Goal: Information Seeking & Learning: Learn about a topic

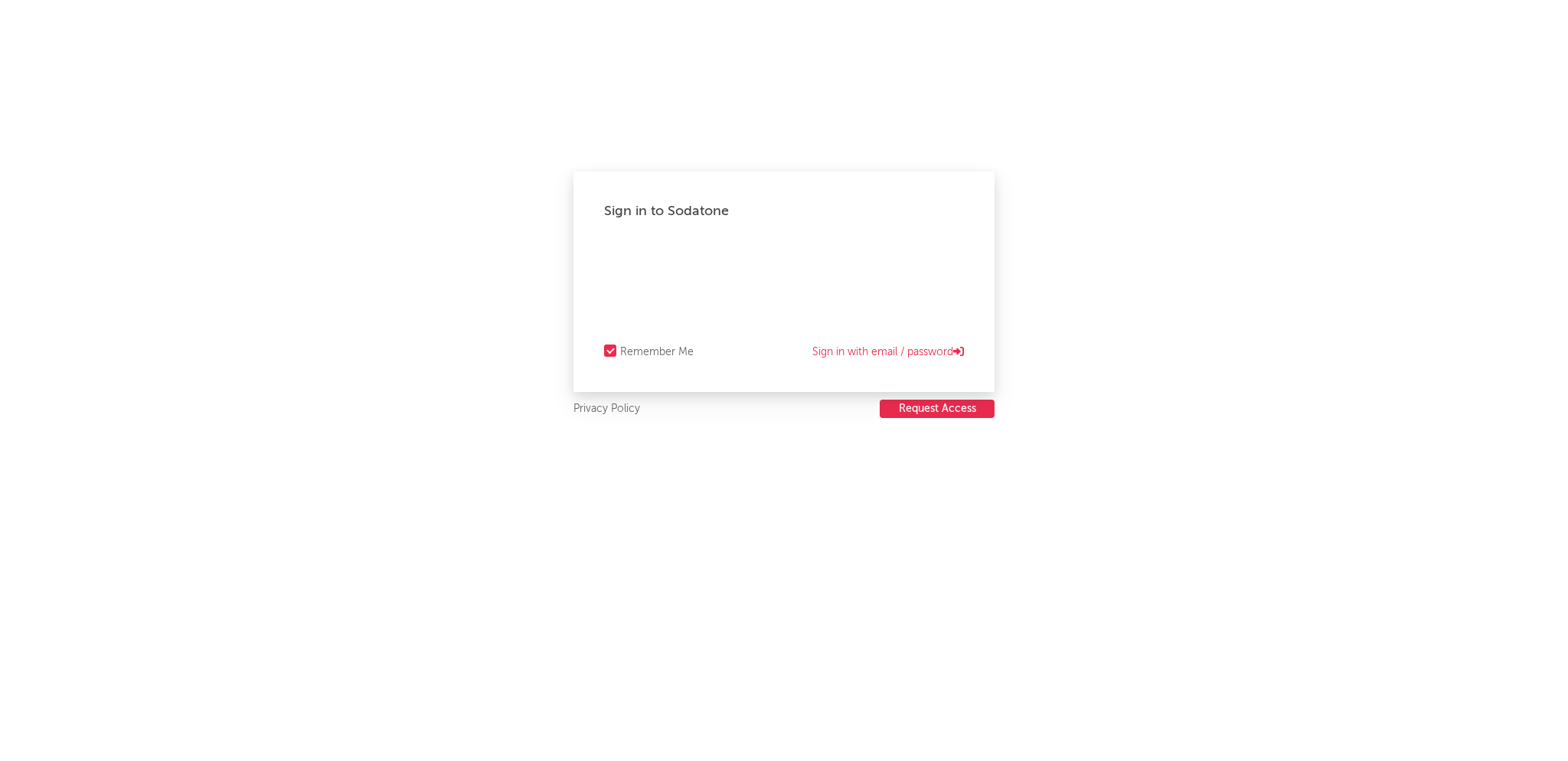
select select "recorded_music"
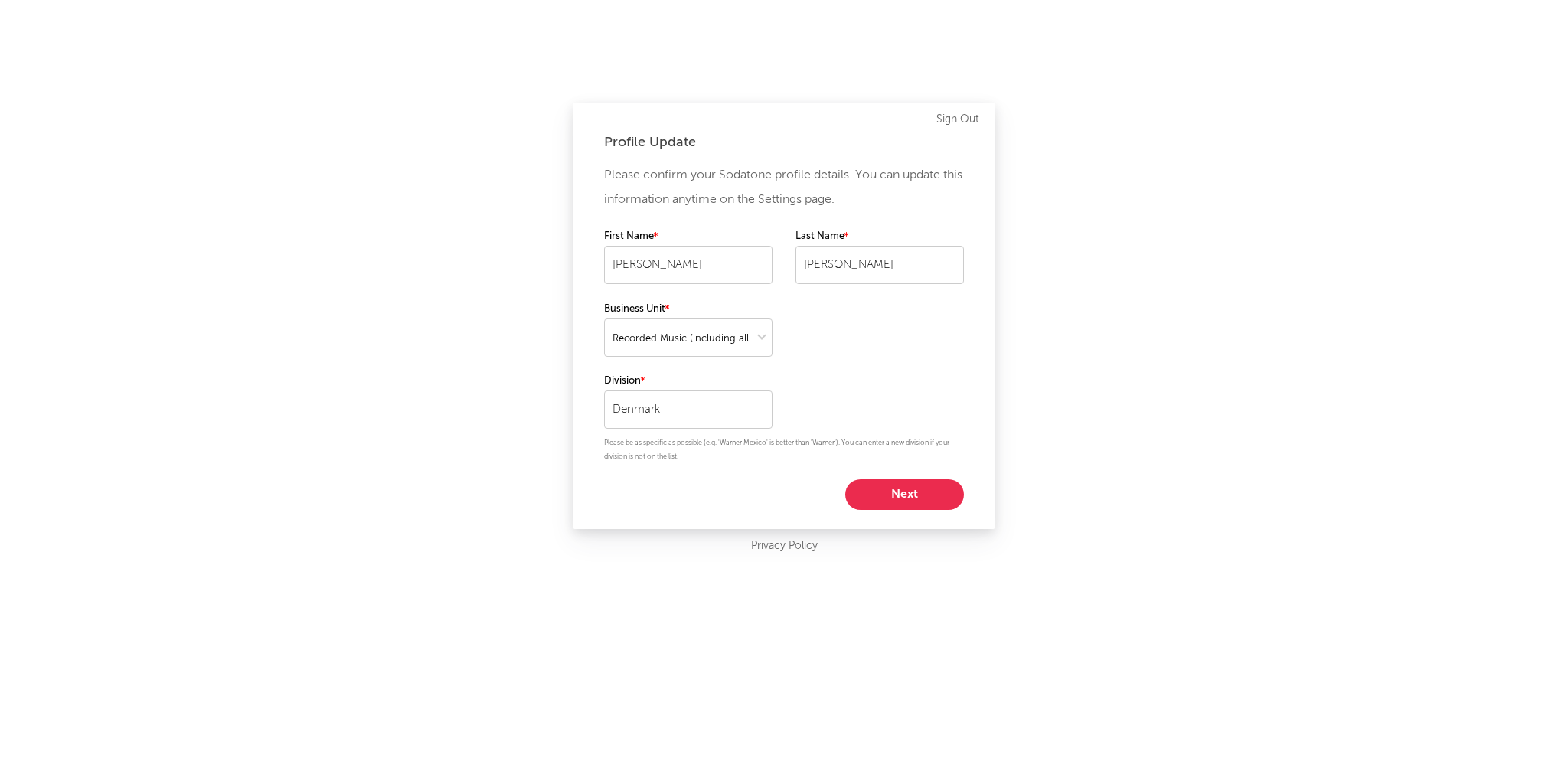
click at [918, 502] on button "Next" at bounding box center [904, 494] width 119 height 31
select select "other"
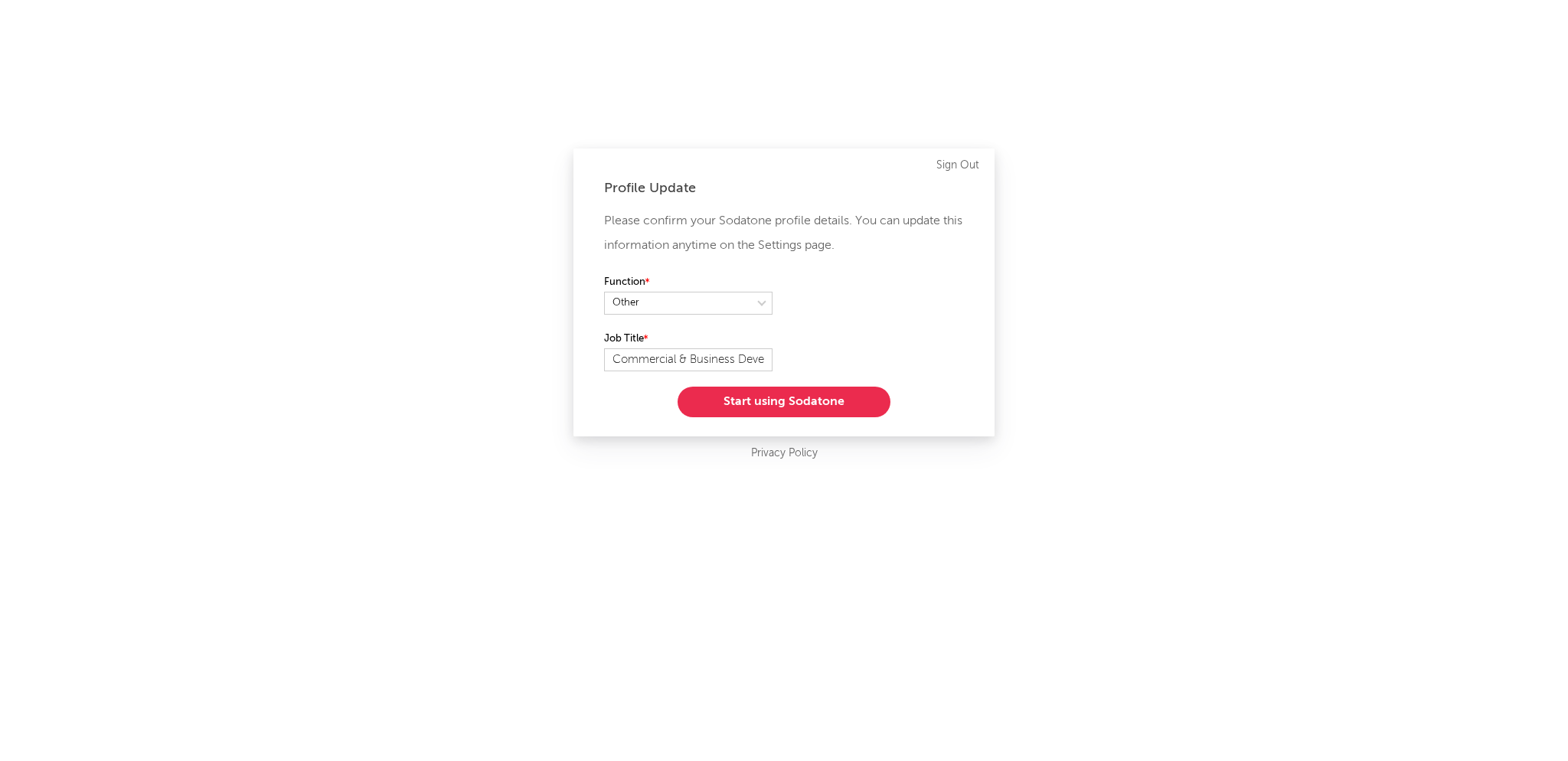
click at [817, 405] on button "Start using Sodatone" at bounding box center [784, 401] width 213 height 31
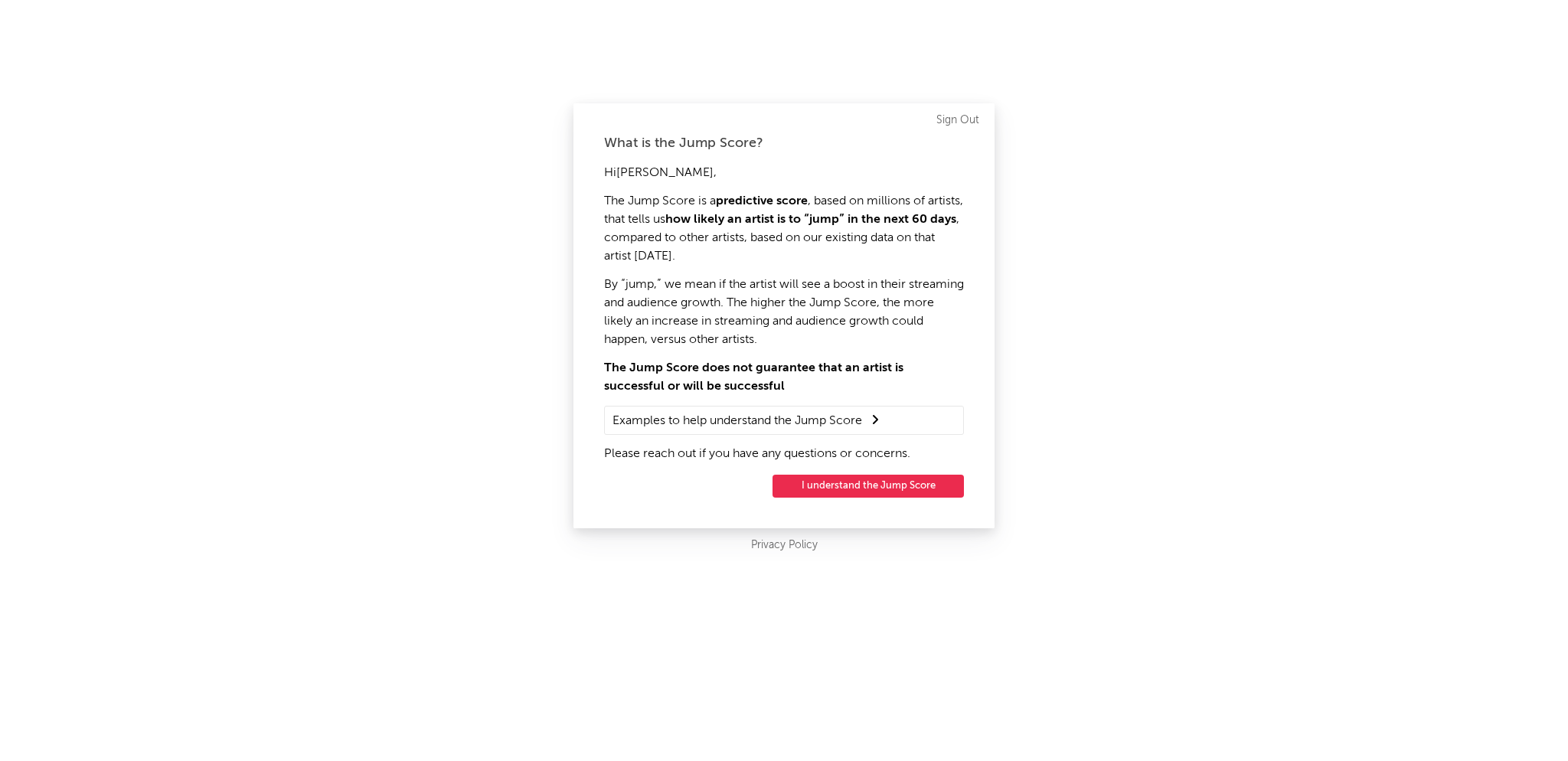
click at [894, 488] on button "I understand the Jump Score" at bounding box center [868, 486] width 191 height 23
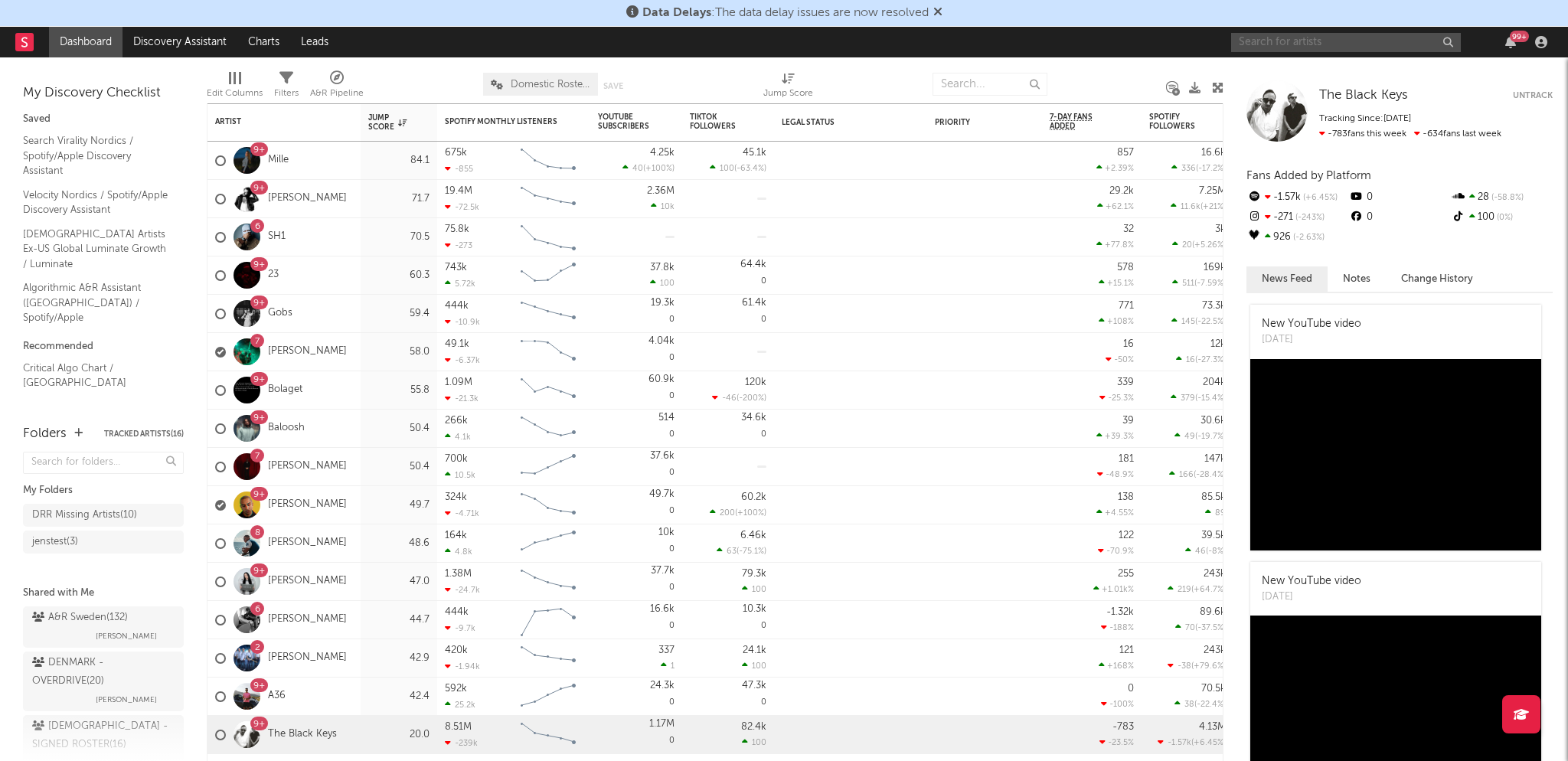
click at [1321, 33] on input "text" at bounding box center [1345, 42] width 230 height 19
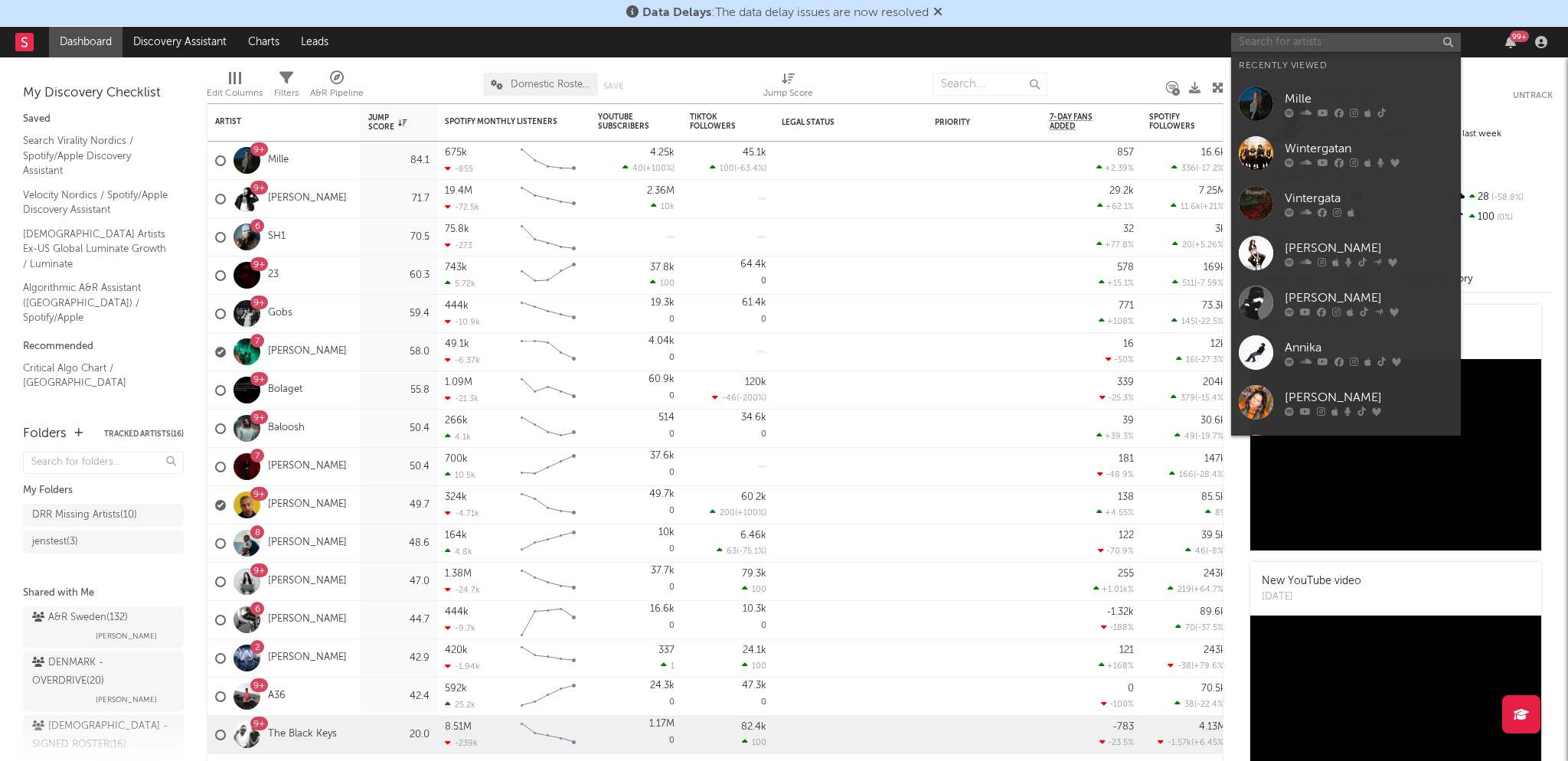
paste input "[PERSON_NAME], Samu - 4AM IN [GEOGRAPHIC_DATA]"
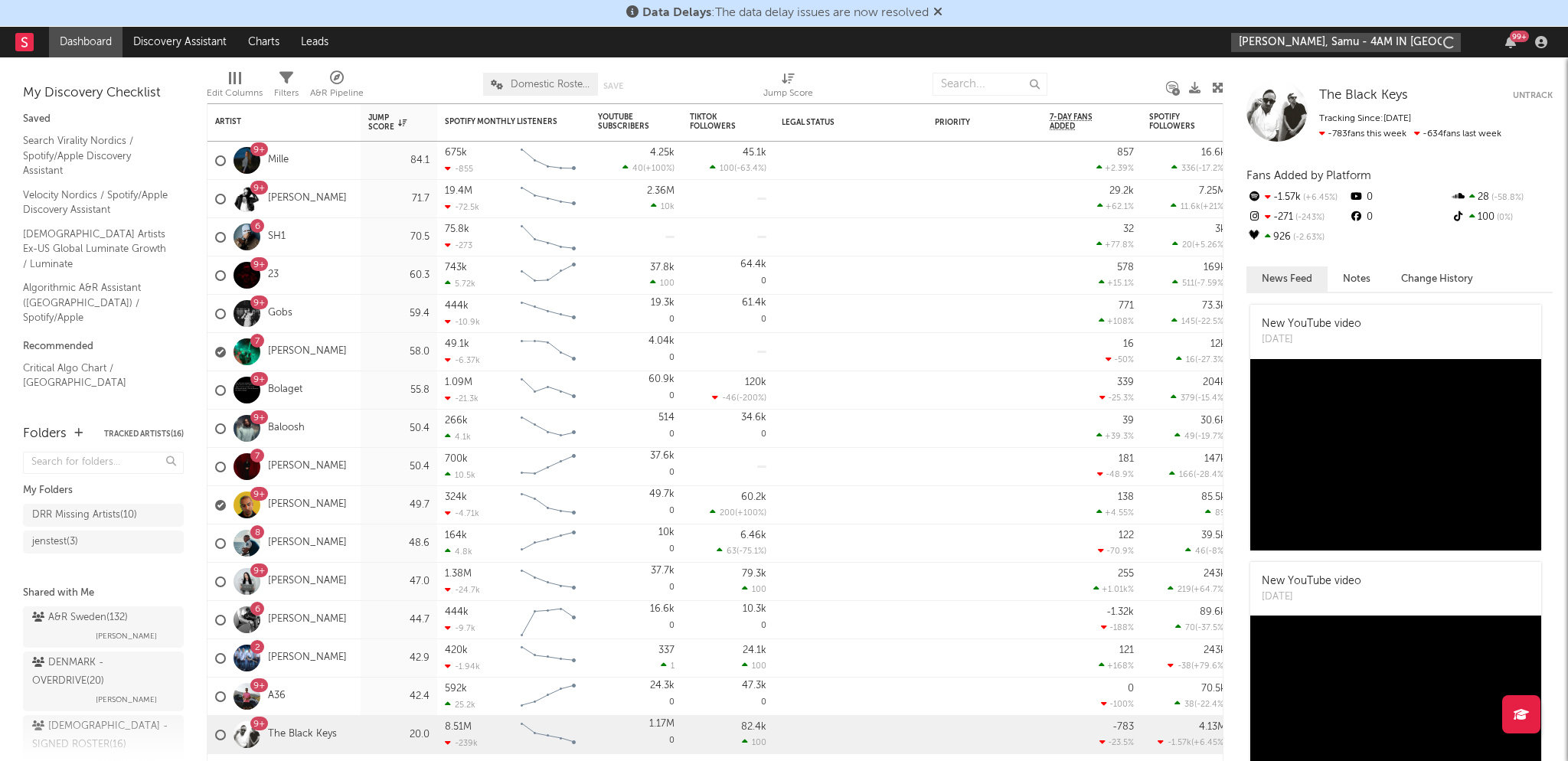
drag, startPoint x: 1325, startPoint y: 42, endPoint x: 1432, endPoint y: 35, distance: 107.2
click at [1432, 35] on input "[PERSON_NAME], Samu - 4AM IN [GEOGRAPHIC_DATA]" at bounding box center [1345, 42] width 230 height 19
click at [1292, 44] on input "[PERSON_NAME], Samu" at bounding box center [1345, 42] width 230 height 19
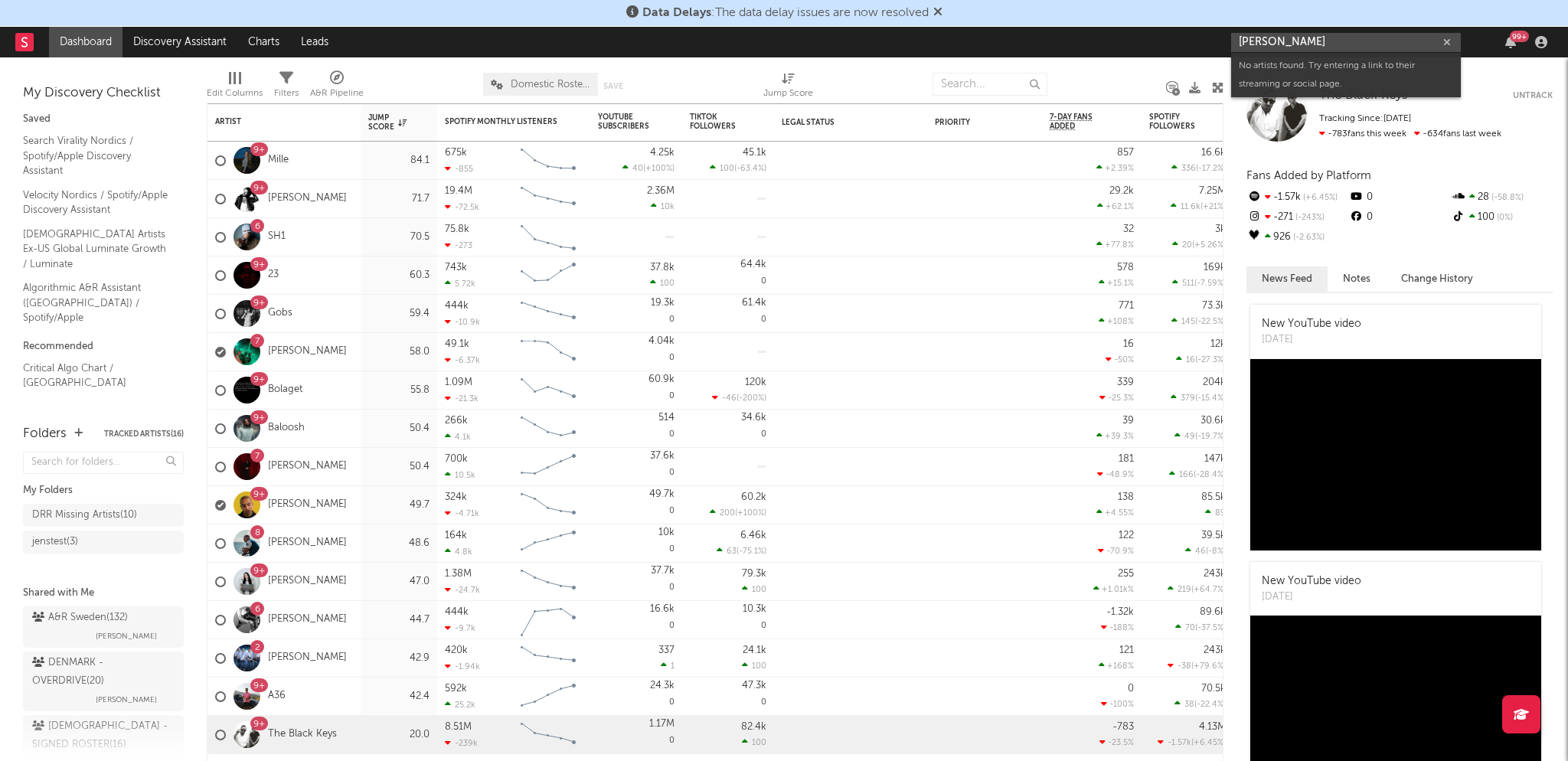
type input "[PERSON_NAME]"
click at [1320, 45] on input "[PERSON_NAME]" at bounding box center [1345, 42] width 230 height 19
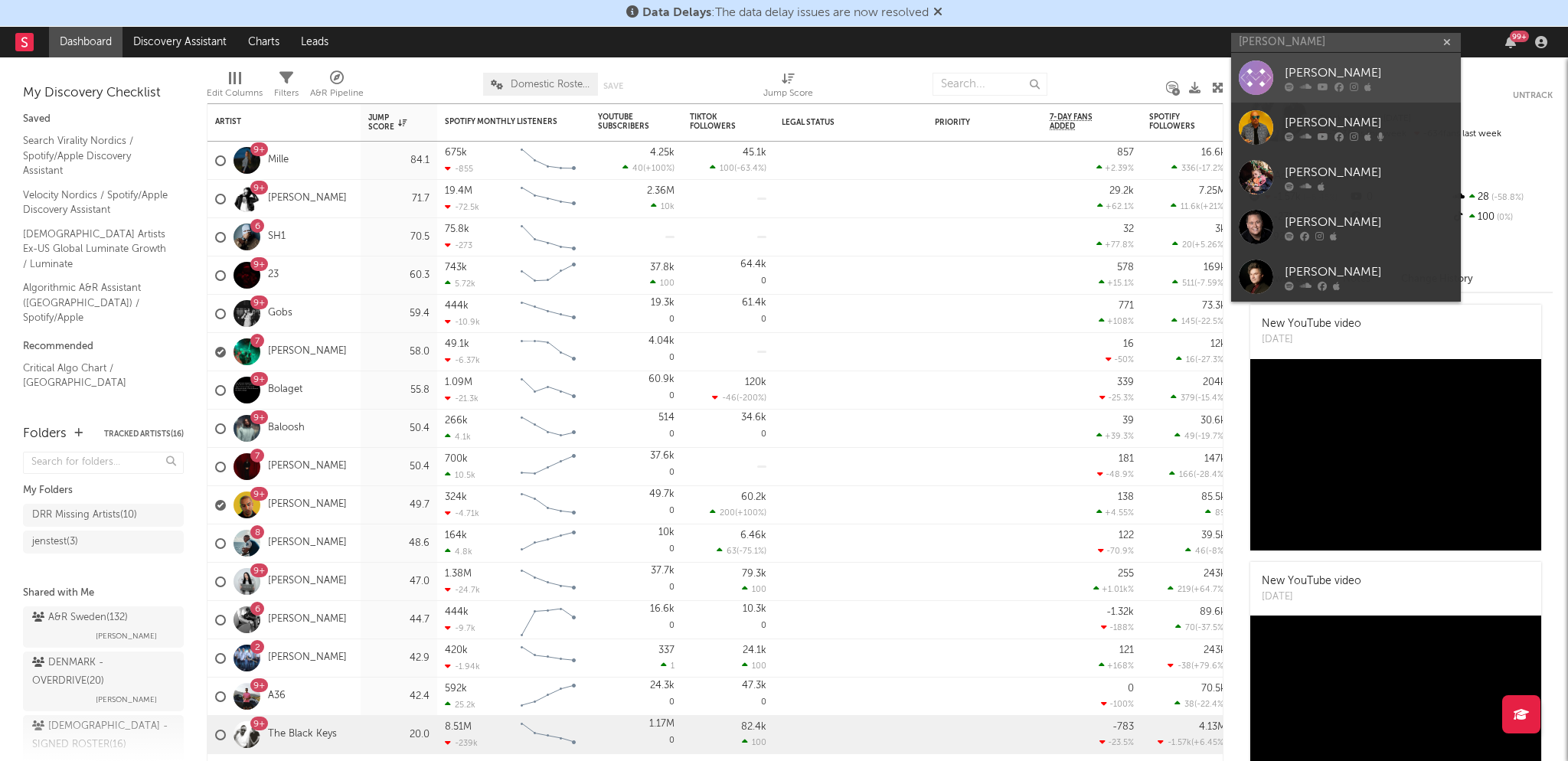
click at [1325, 71] on div "[PERSON_NAME]" at bounding box center [1369, 72] width 169 height 18
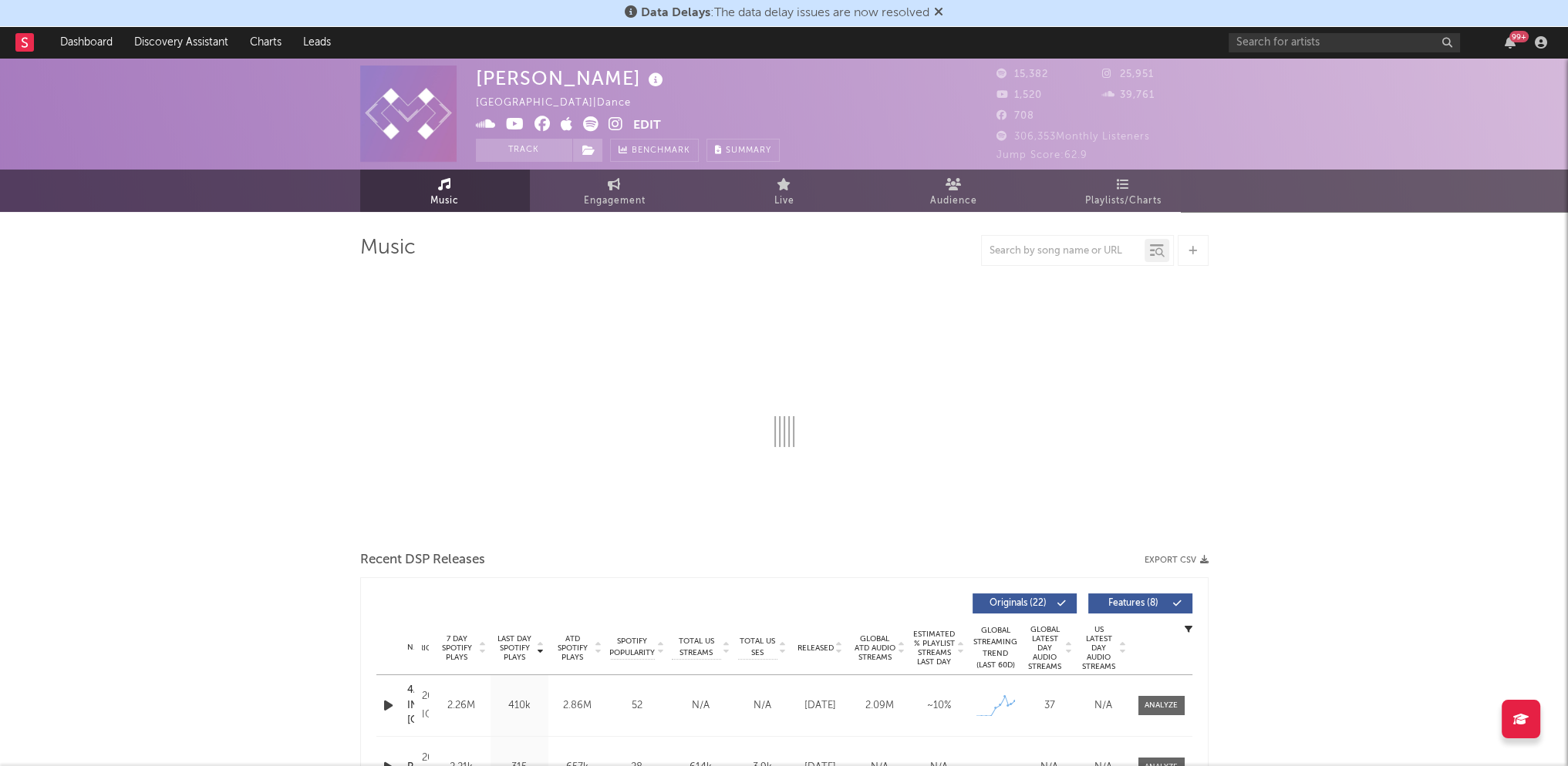
select select "6m"
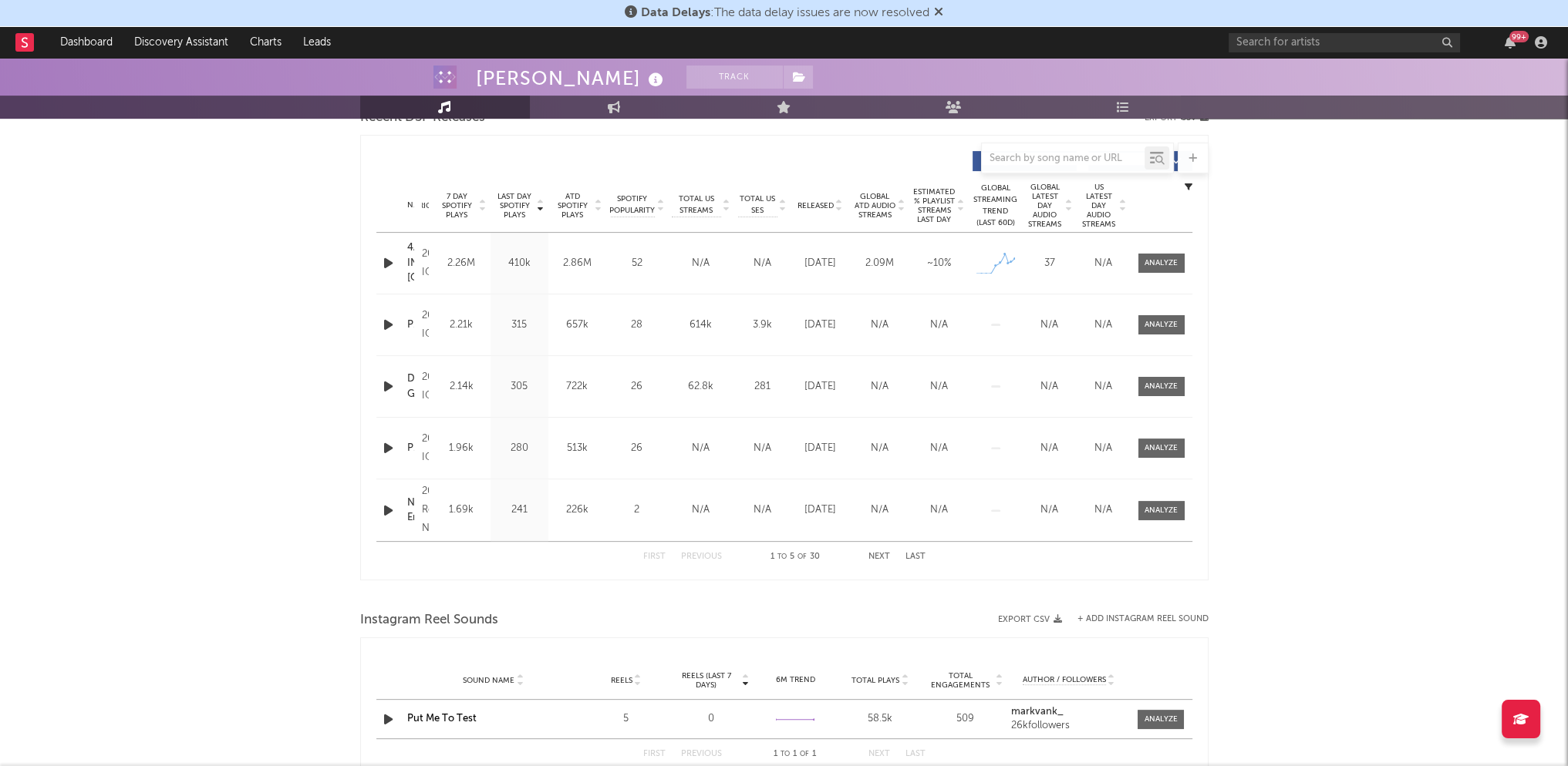
scroll to position [1079, 0]
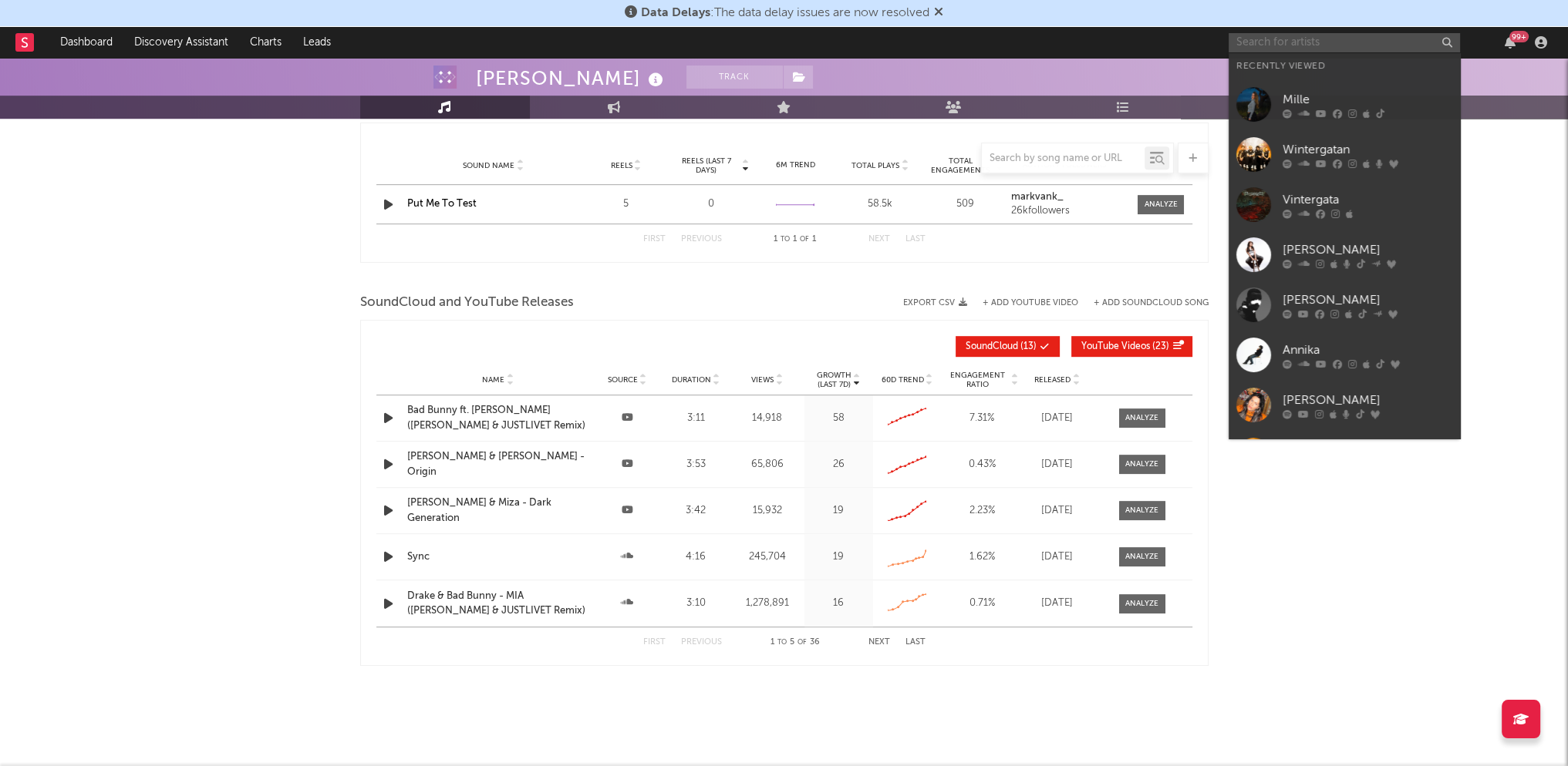
click at [1314, 43] on input "text" at bounding box center [1344, 43] width 232 height 19
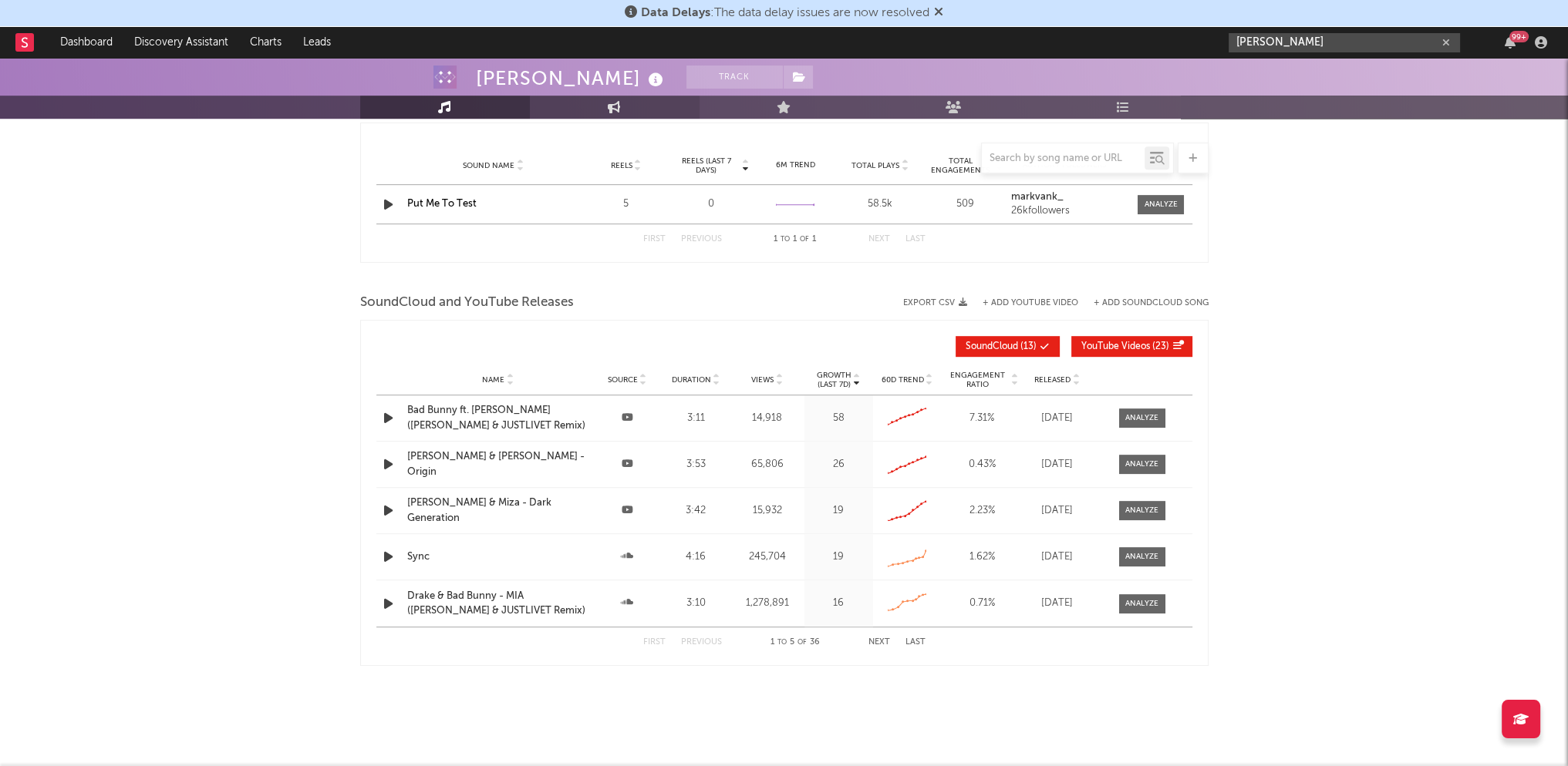
type input "[PERSON_NAME]"
click at [614, 101] on icon at bounding box center [614, 107] width 13 height 13
select select "1w"
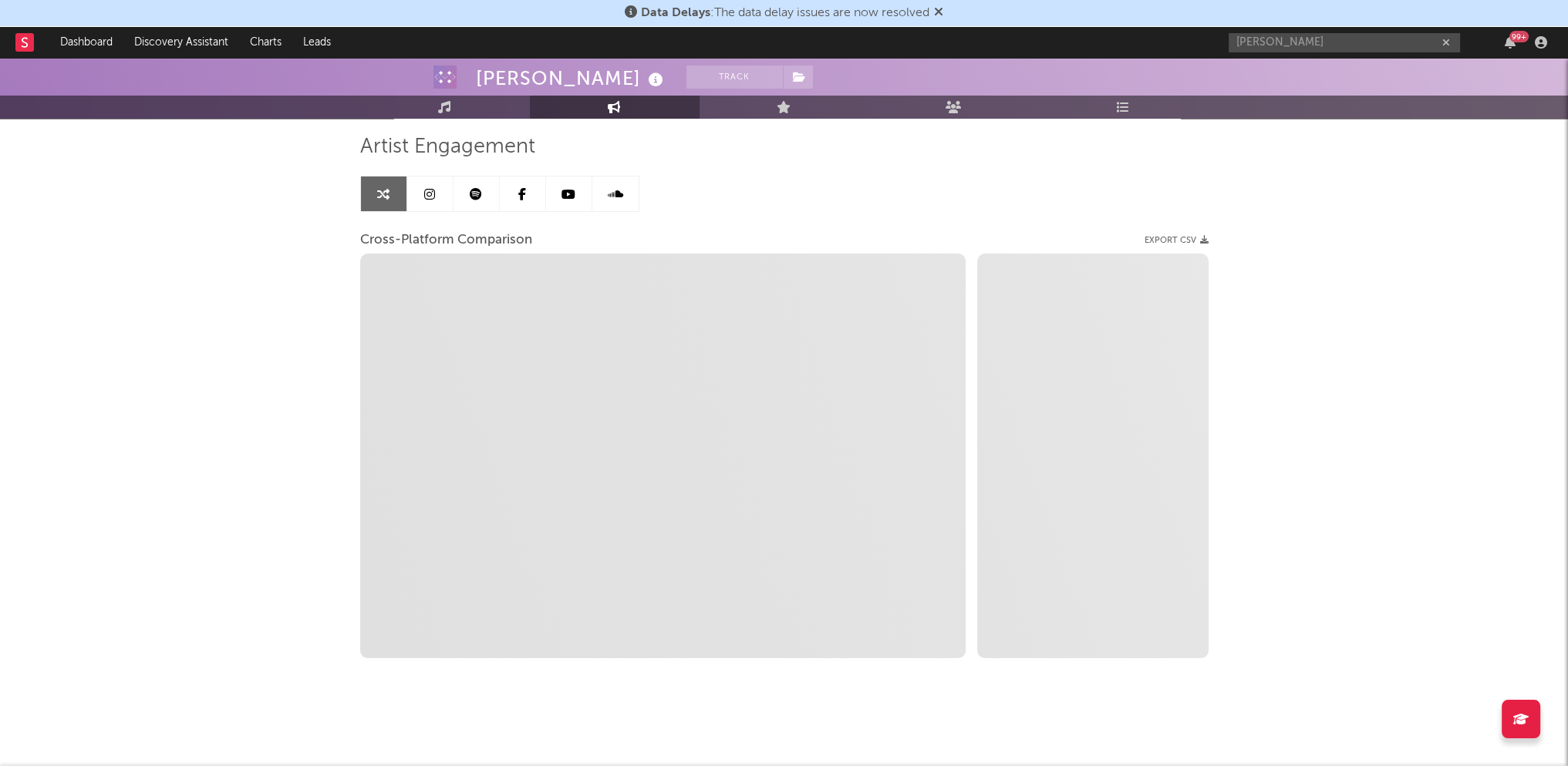
scroll to position [101, 0]
click at [481, 186] on link at bounding box center [476, 193] width 46 height 34
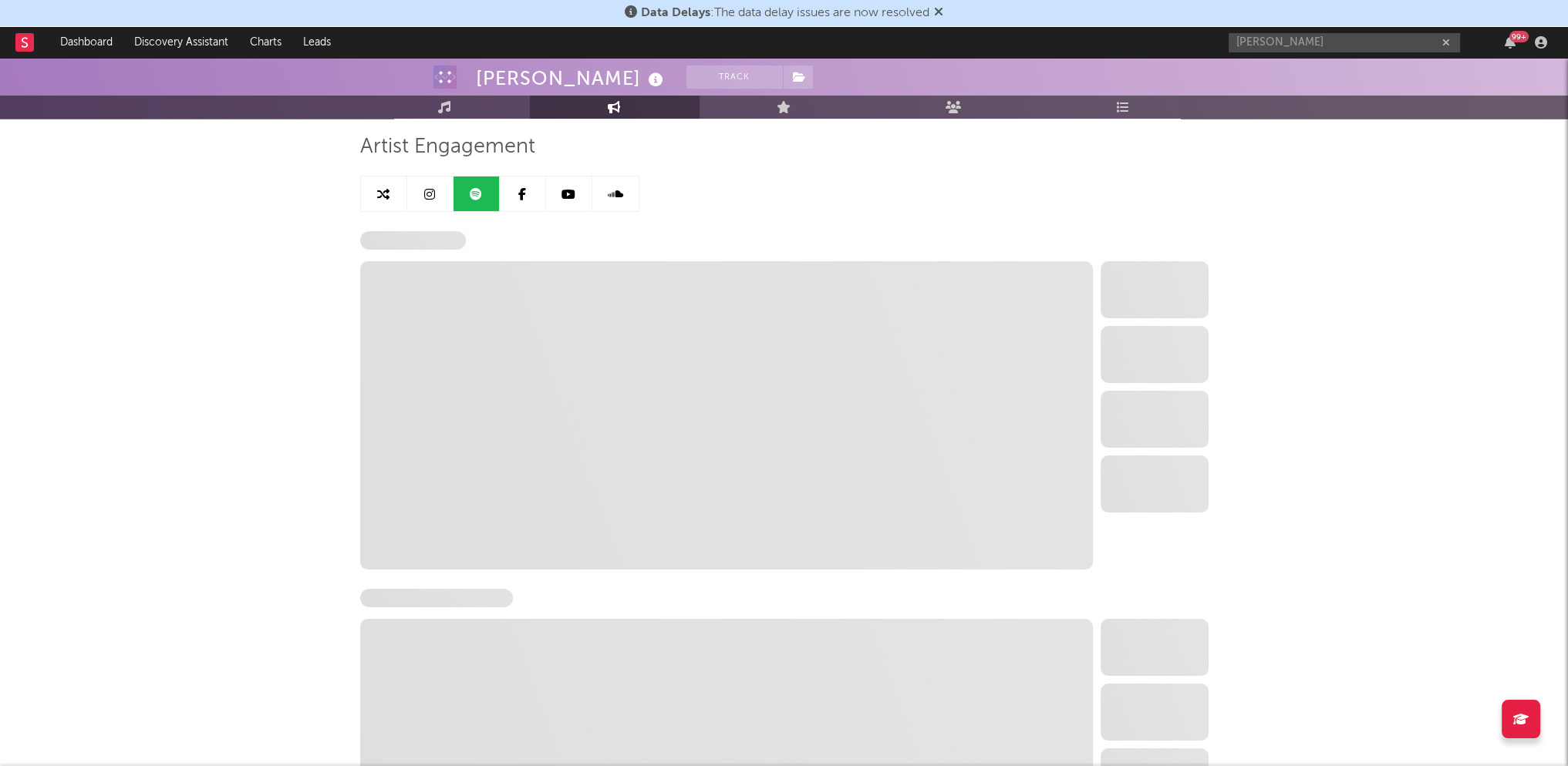
select select "6m"
select select "1w"
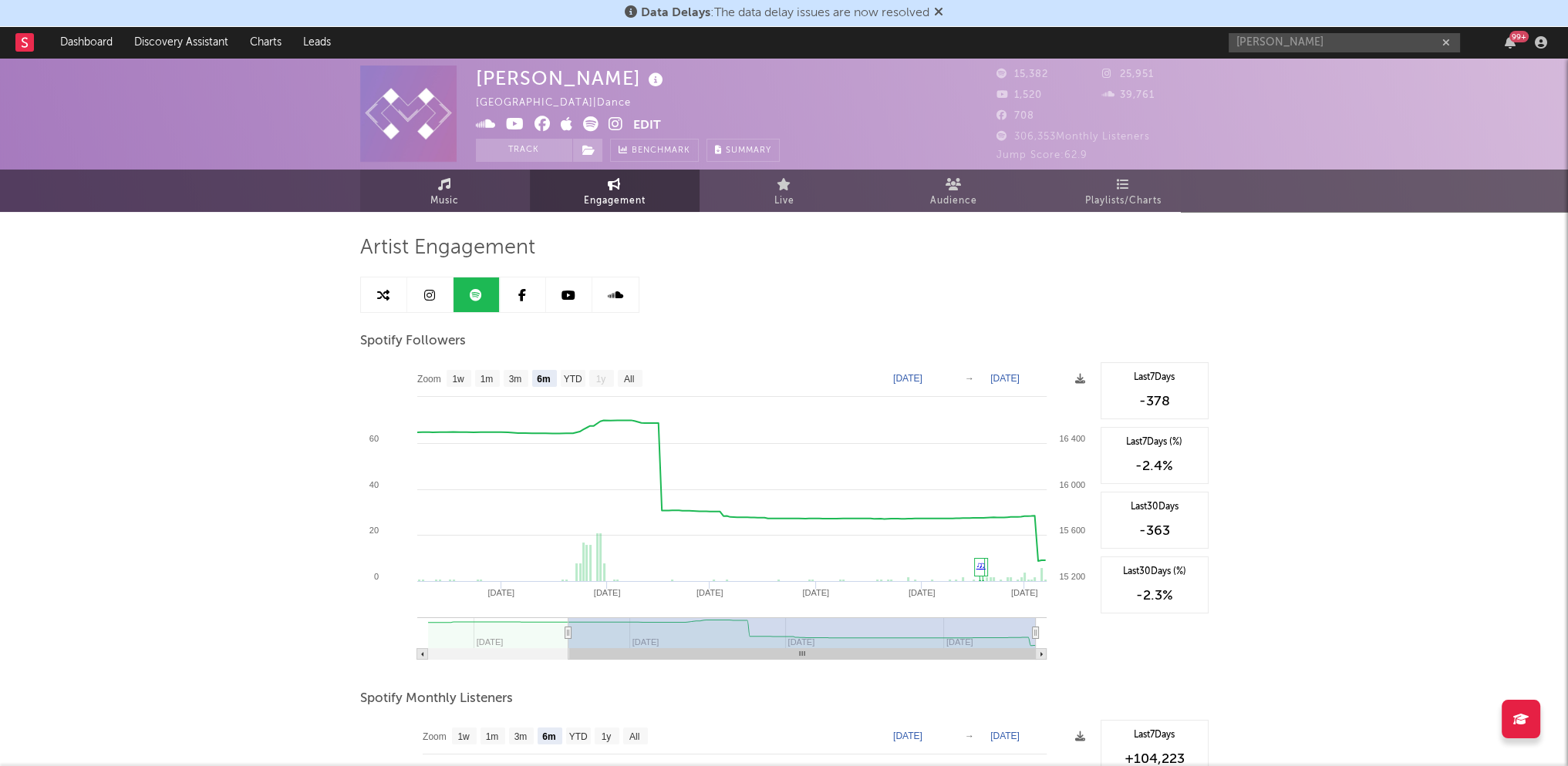
click at [468, 185] on link "Music" at bounding box center [444, 191] width 170 height 43
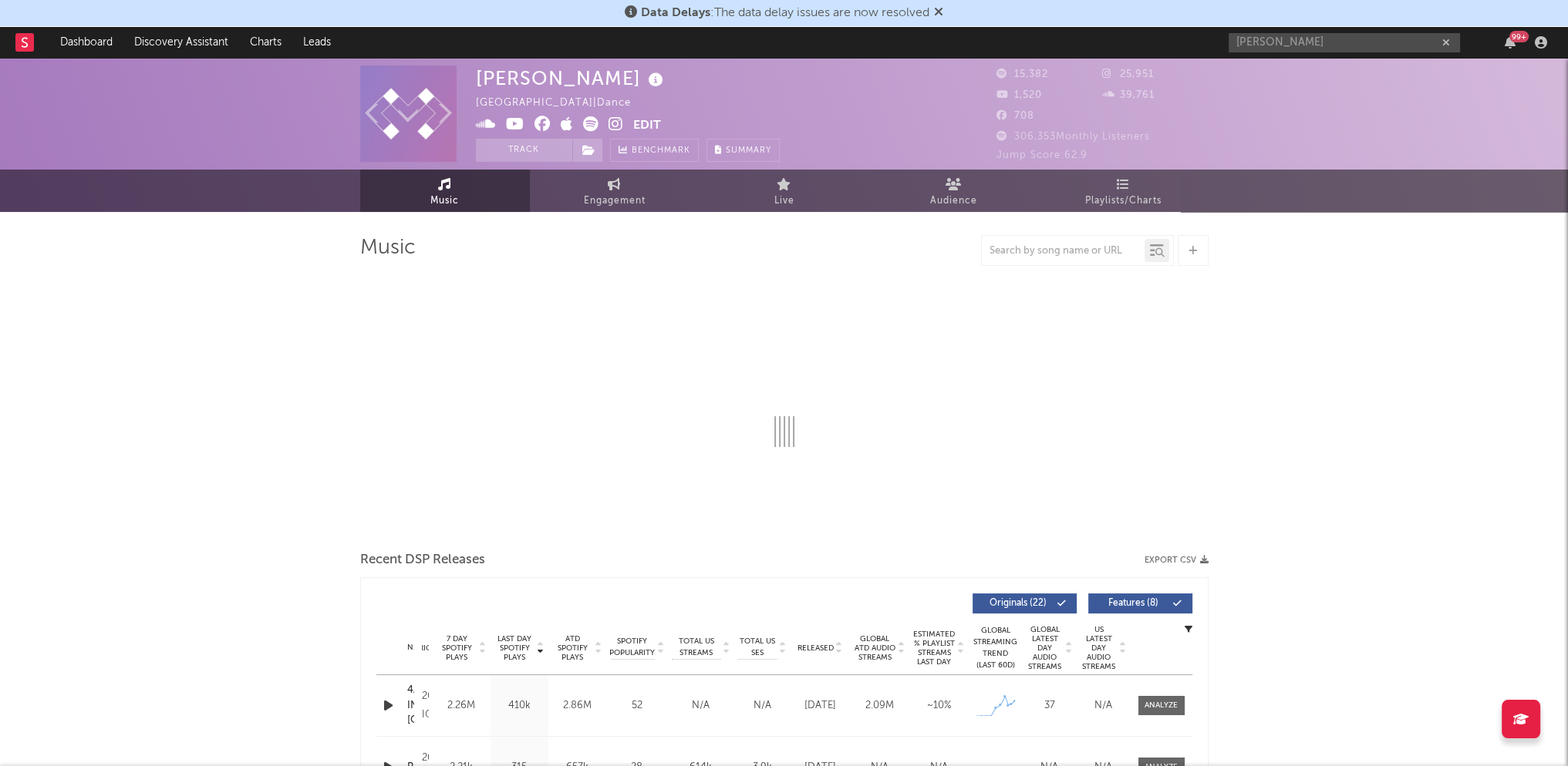
select select "6m"
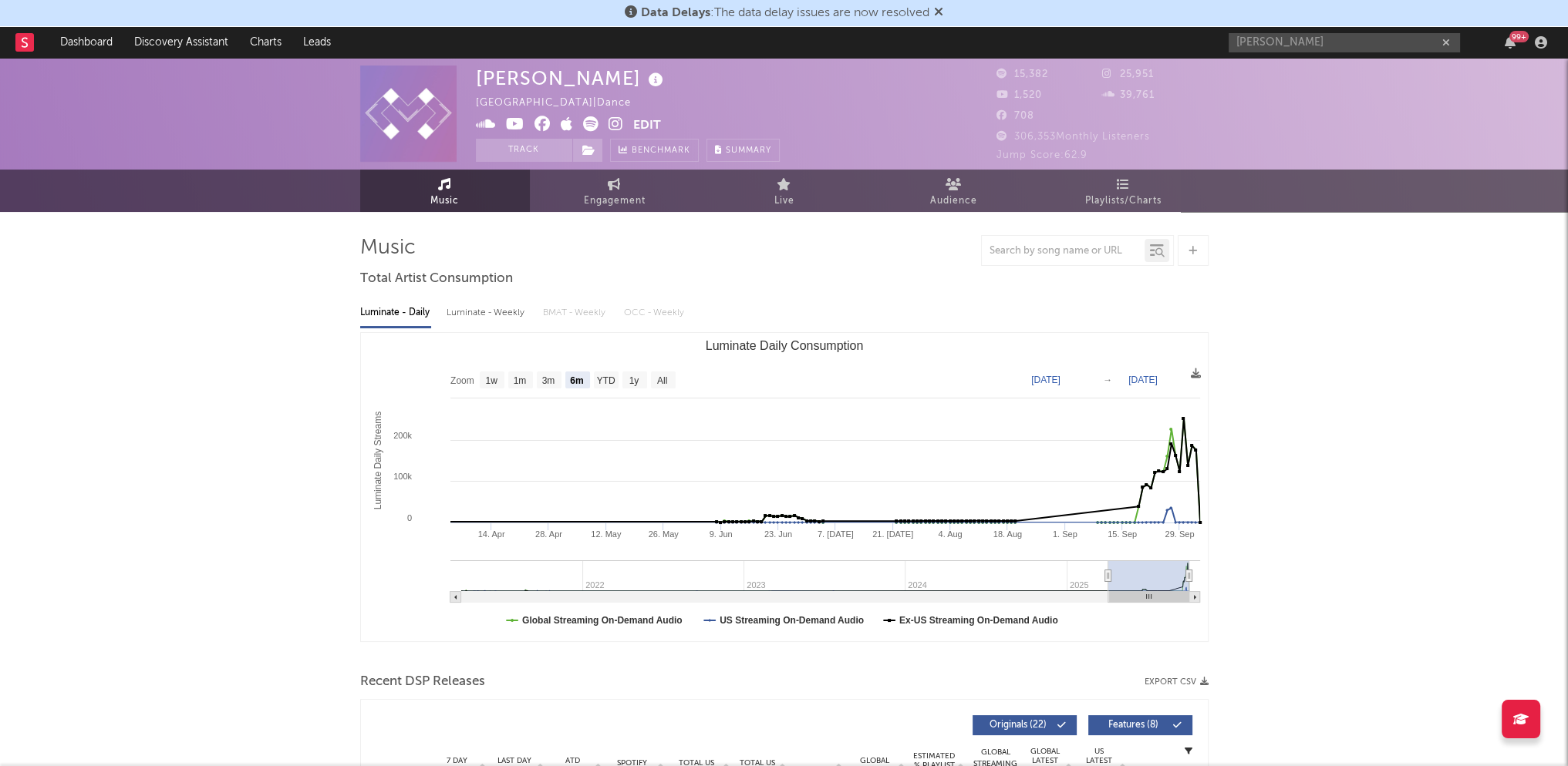
click at [471, 309] on div "Luminate - Weekly" at bounding box center [487, 313] width 81 height 26
select select "1w"
